Goal: Task Accomplishment & Management: Manage account settings

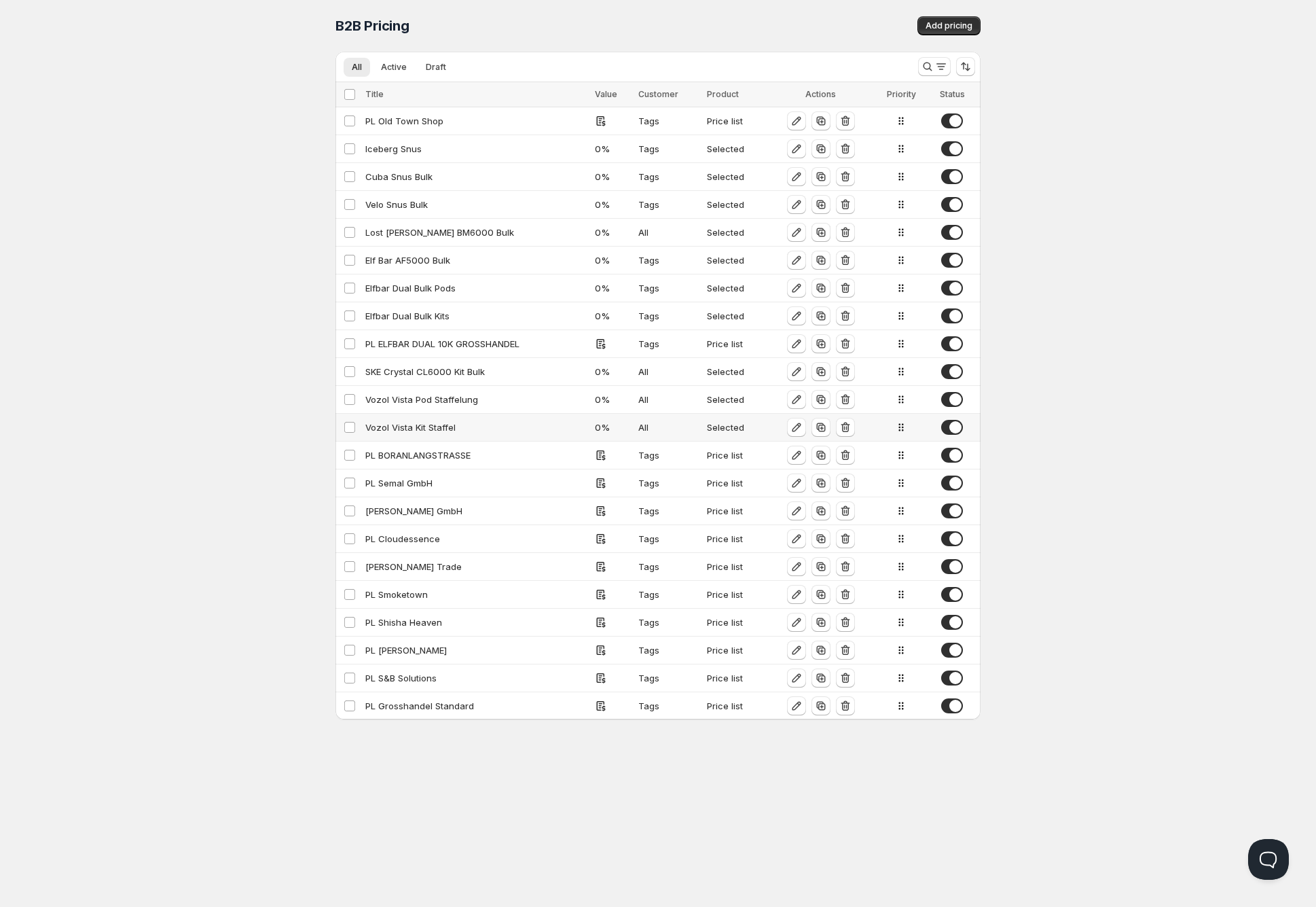
click at [405, 425] on div "Vozol Vista Kit Staffel" at bounding box center [476, 426] width 221 height 13
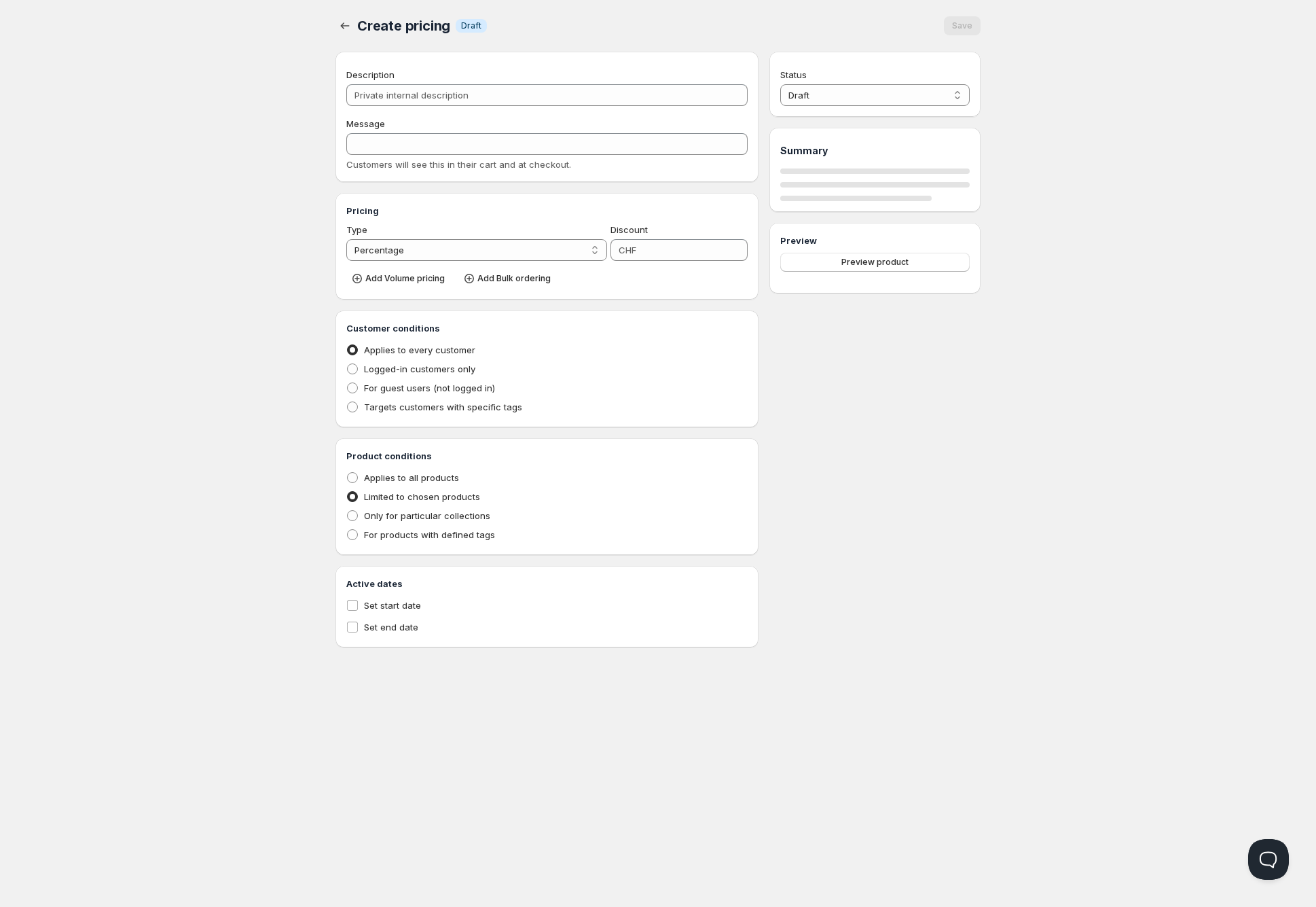
type input "Vozol Vista Kit Staffel"
type input "VOZOL_VISTA_KIT_STAFFEL"
type input "0"
radio input "true"
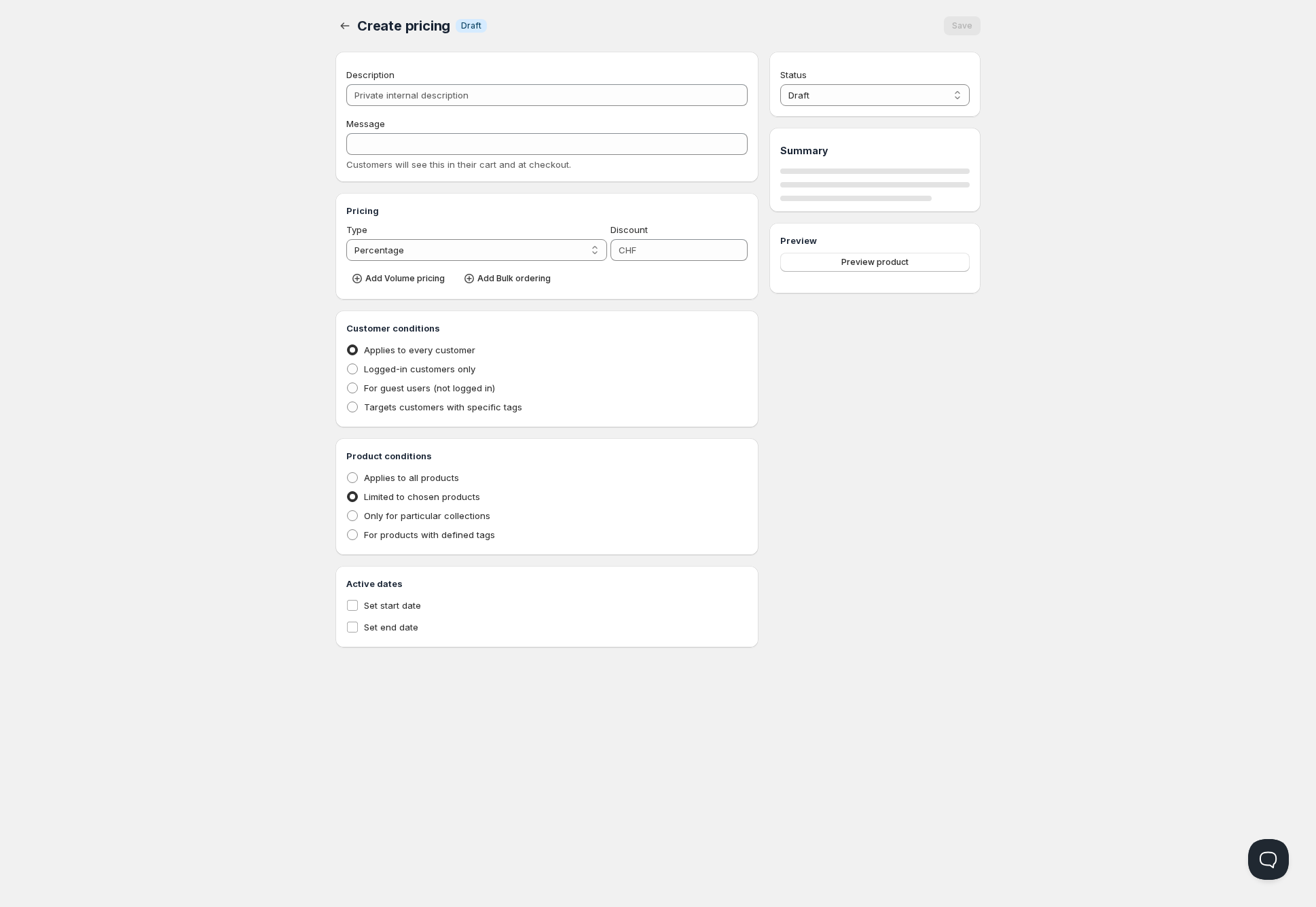
select select "1"
select select "CHF"
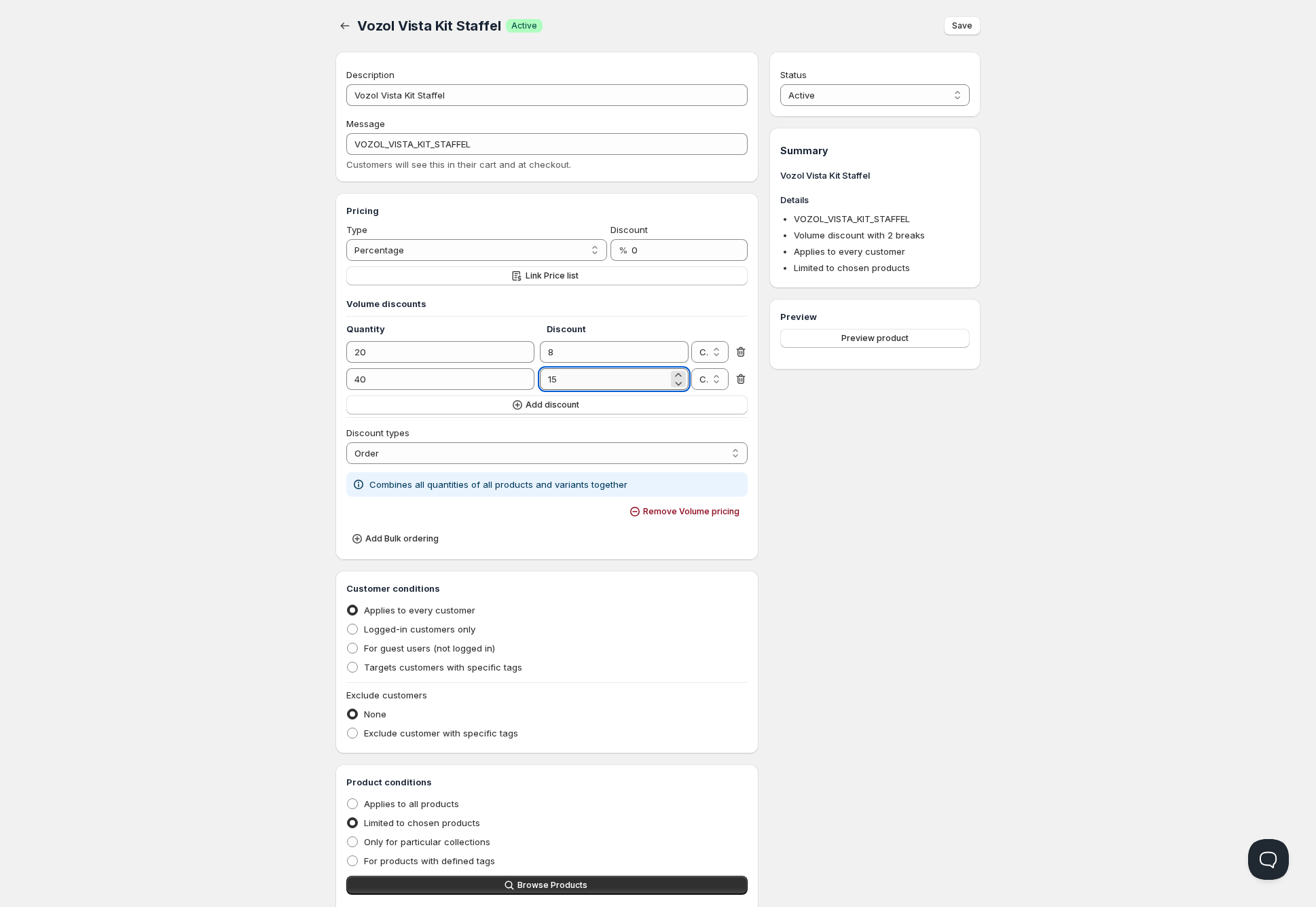
click at [588, 375] on input "15" at bounding box center [603, 379] width 127 height 22
type input "13"
click at [966, 24] on span "Save" at bounding box center [961, 25] width 20 height 11
click at [349, 24] on icon "button" at bounding box center [344, 25] width 13 height 13
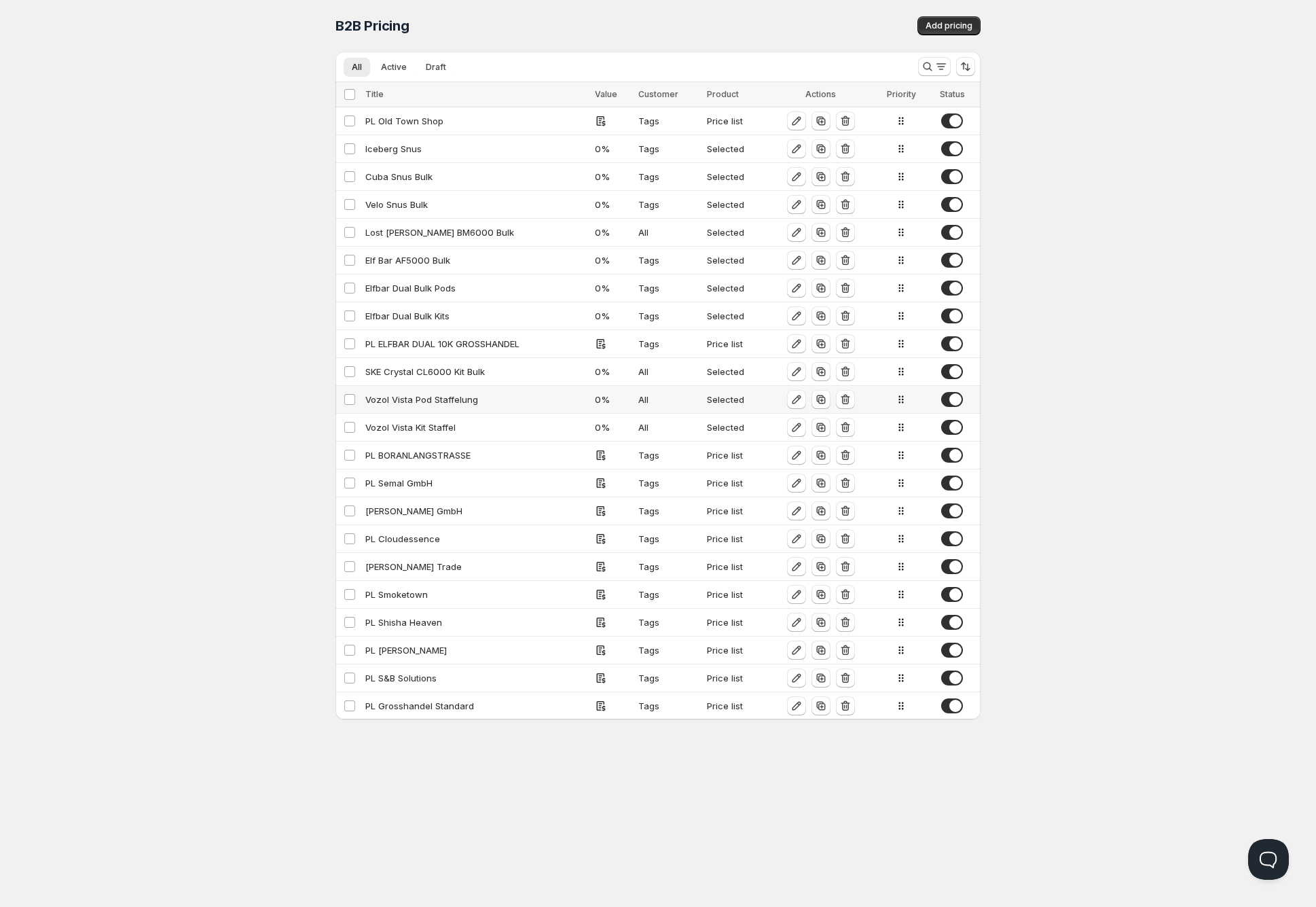
click at [423, 398] on div "Vozol Vista Pod Staffelung" at bounding box center [476, 399] width 221 height 13
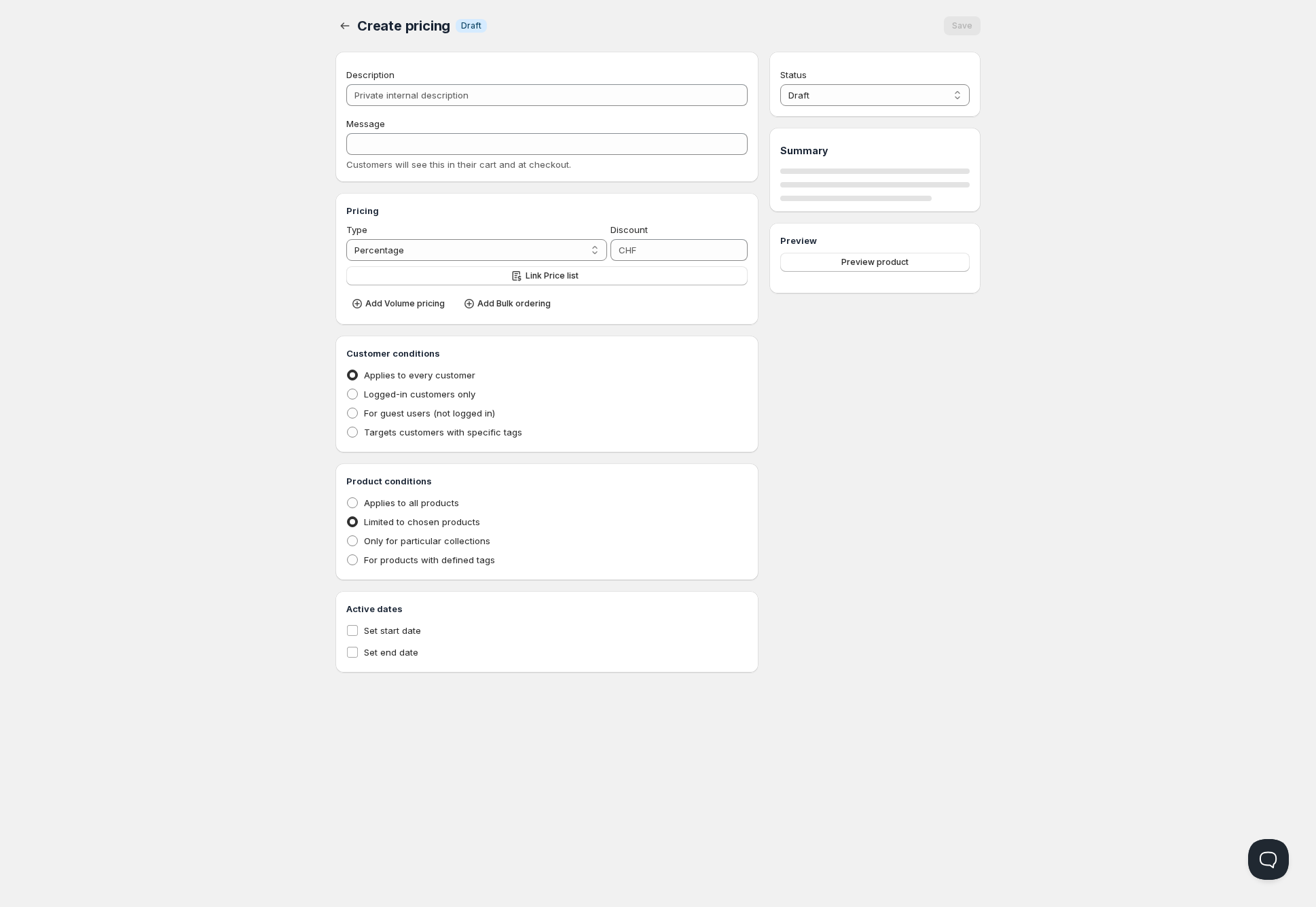
type input "Vozol Vista Pod Staffelung"
type input "PL_VOZOL_VISTA_POD_STAFFELUNG"
type input "0"
radio input "true"
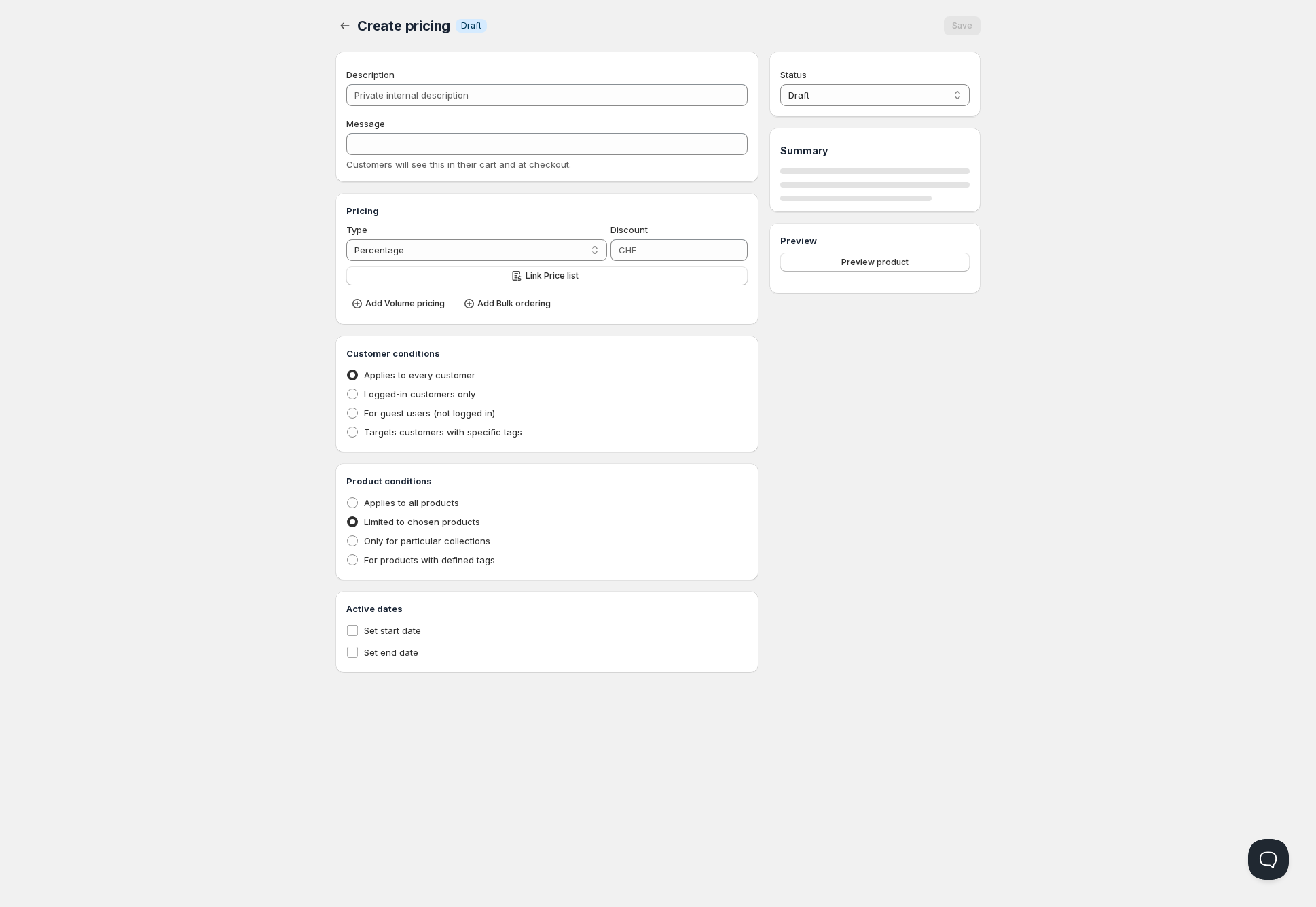
select select "1"
select select "CHF"
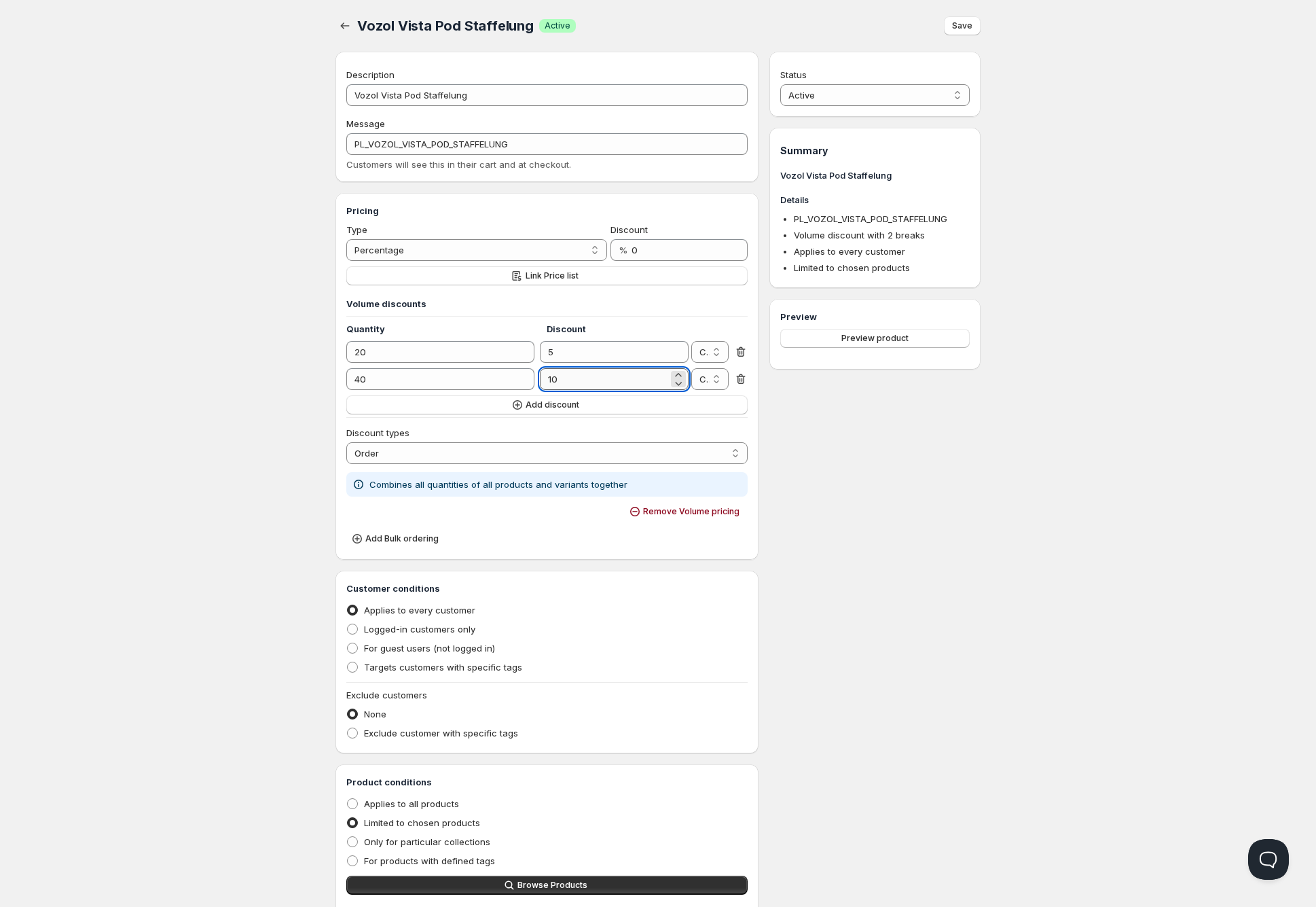
click at [584, 381] on input "10" at bounding box center [603, 379] width 127 height 22
type input "8"
